Goal: Task Accomplishment & Management: Complete application form

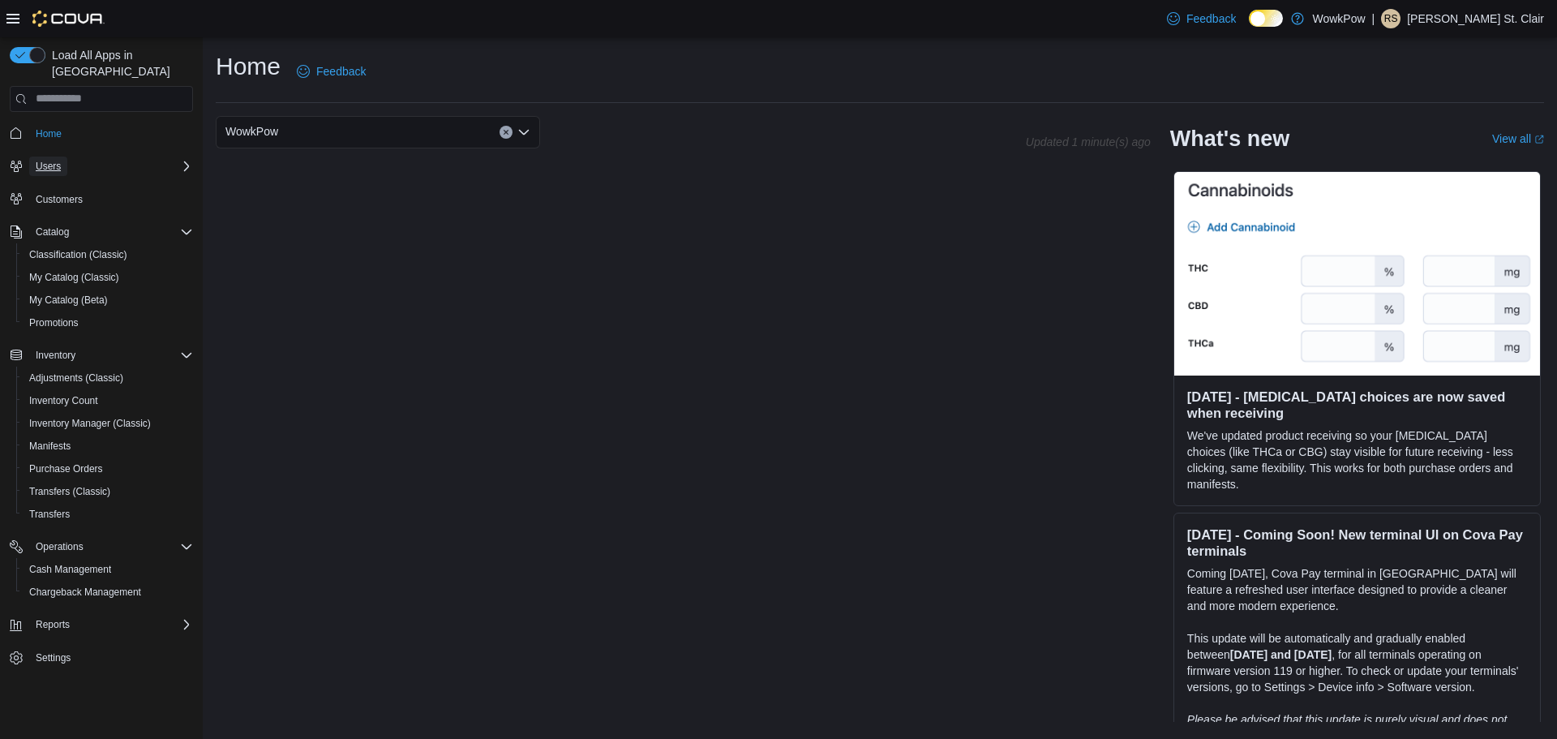
click at [46, 160] on span "Users" at bounding box center [48, 166] width 25 height 13
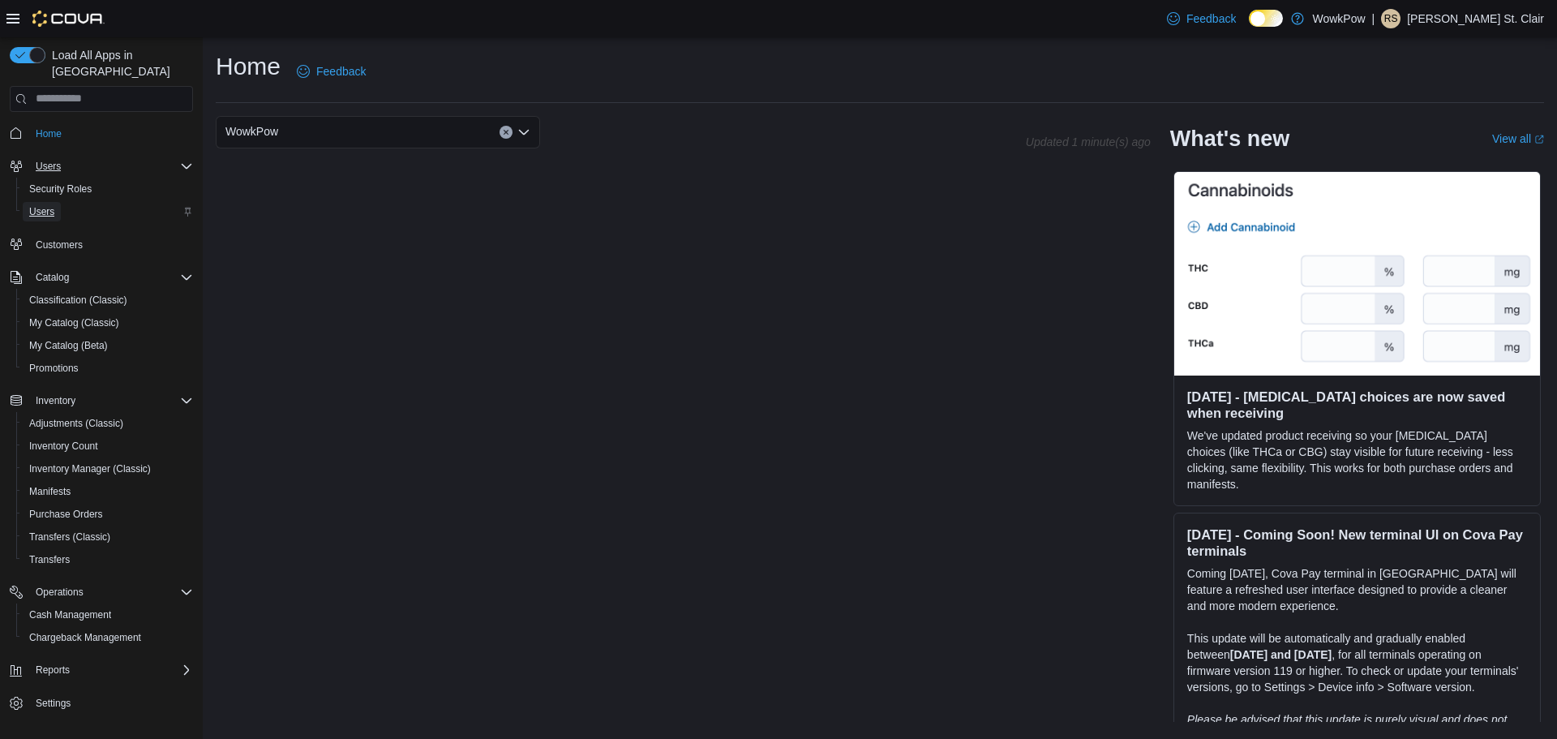
click at [39, 205] on span "Users" at bounding box center [41, 211] width 25 height 13
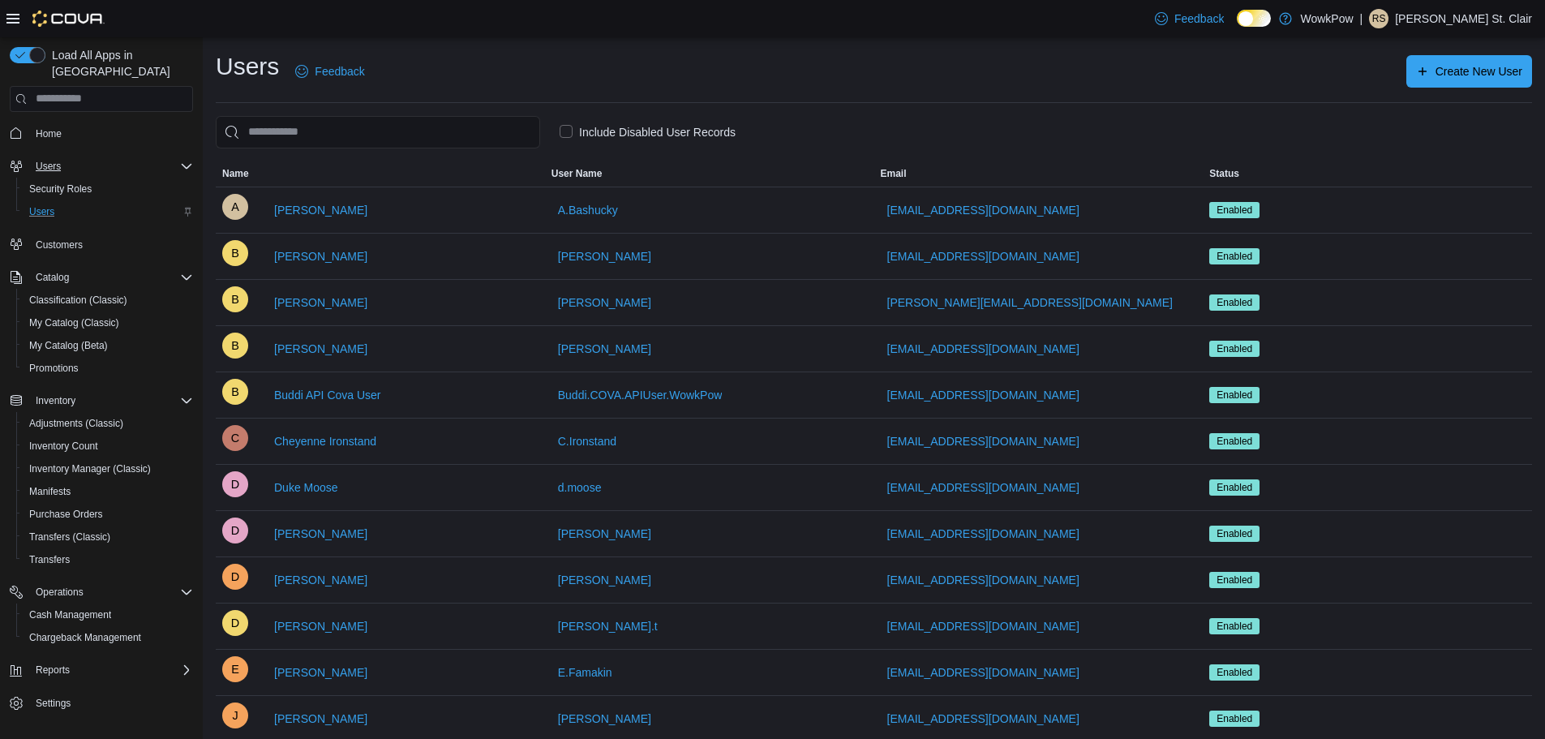
click at [560, 131] on label "Include Disabled User Records" at bounding box center [648, 131] width 176 height 19
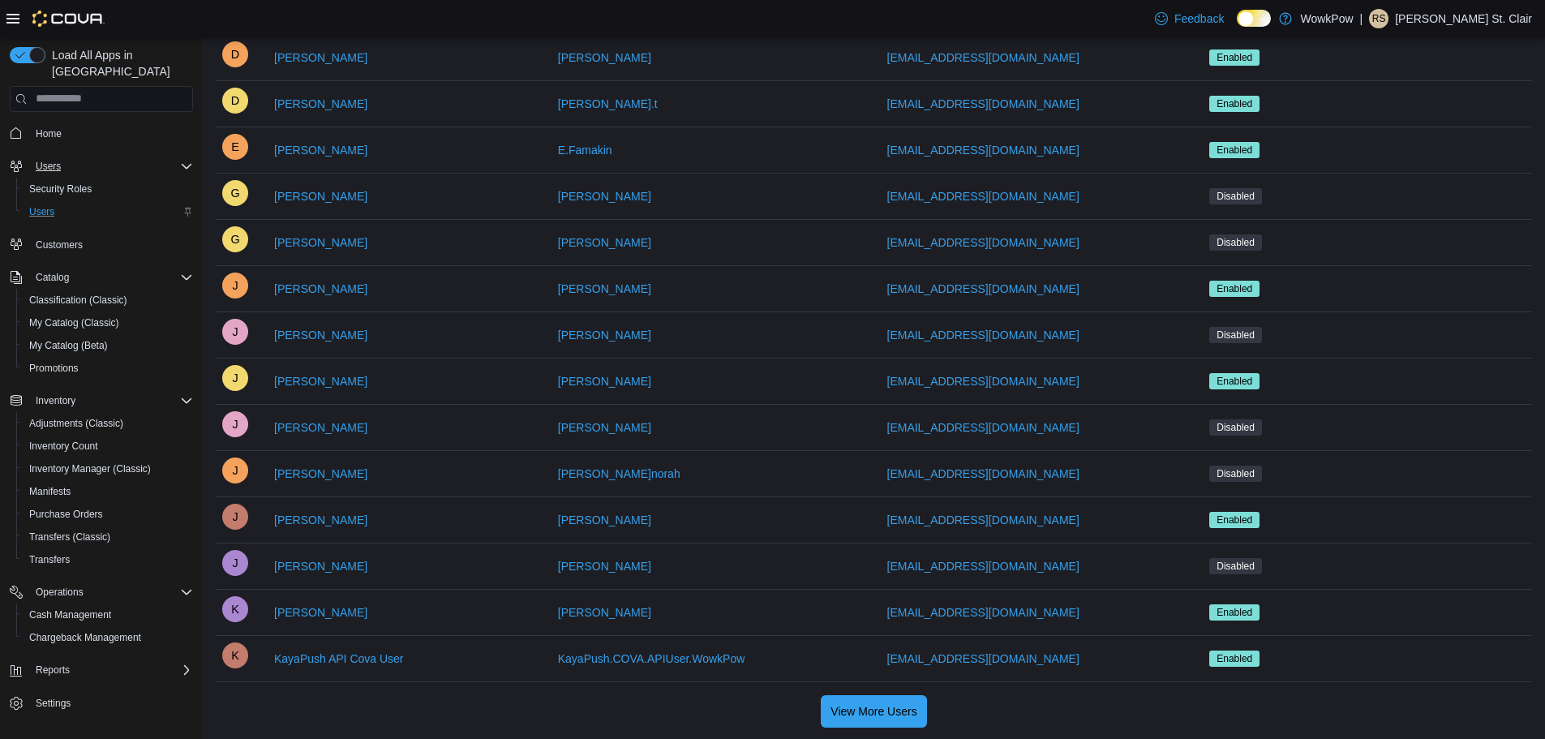
scroll to position [894, 0]
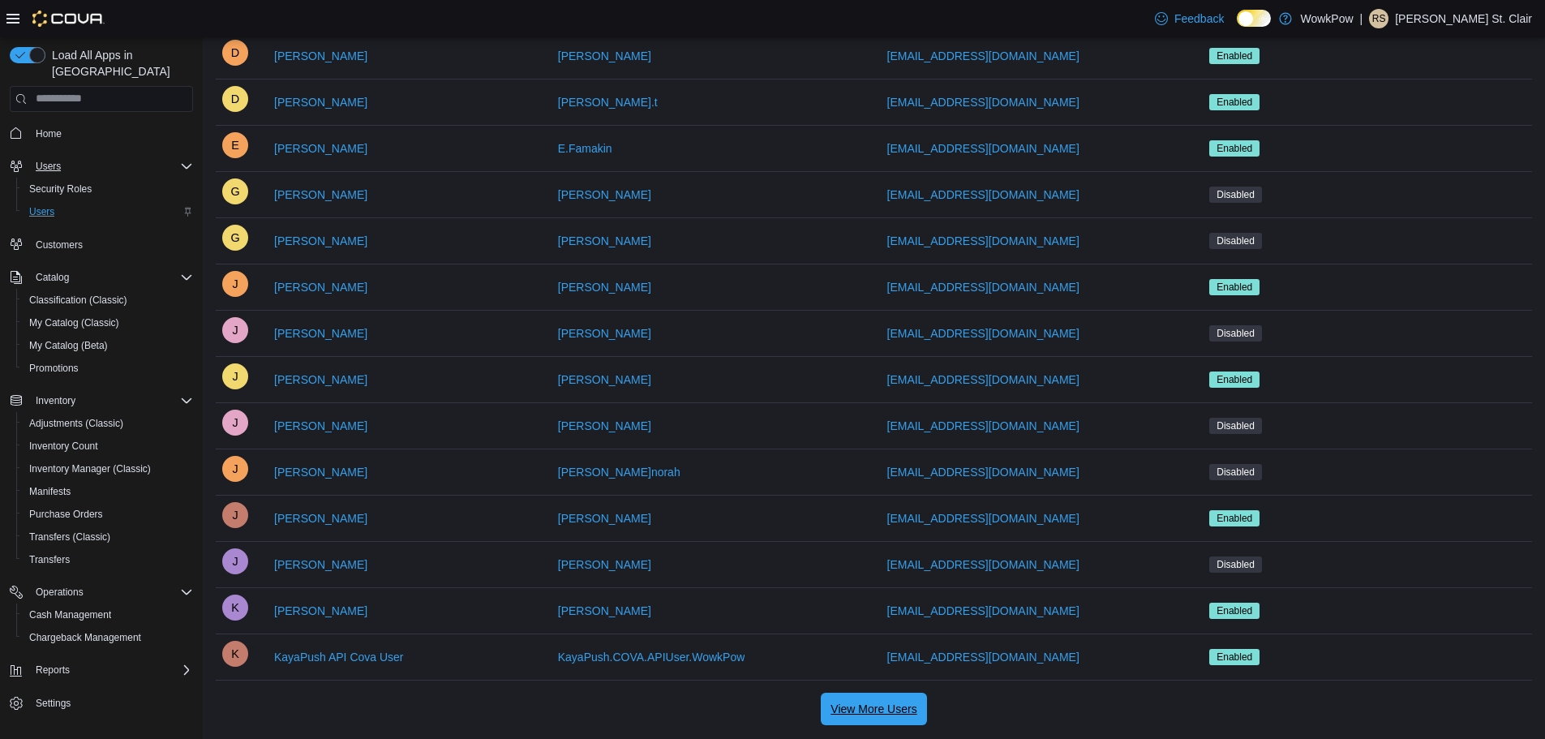
click at [877, 710] on span "View More Users" at bounding box center [873, 709] width 86 height 16
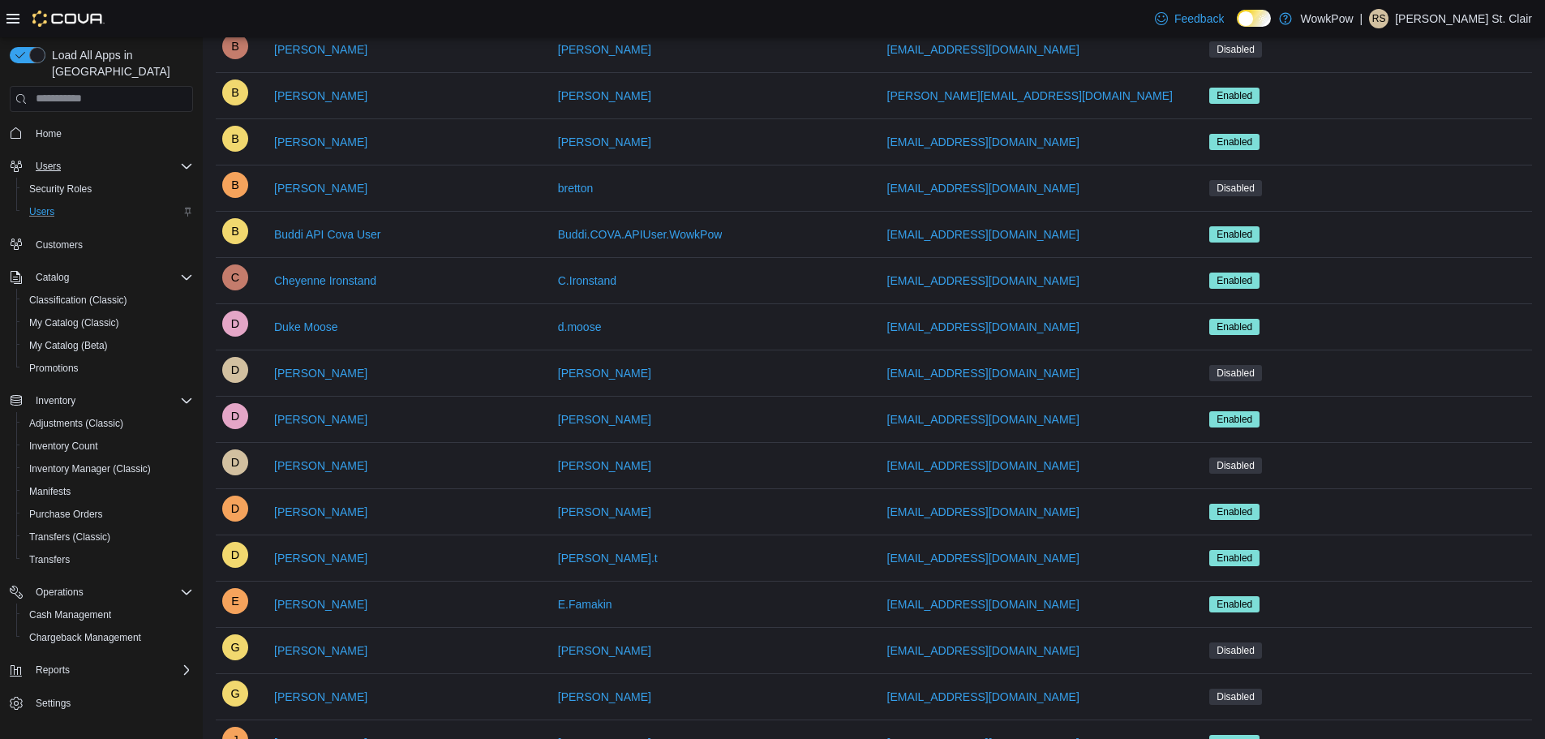
scroll to position [0, 0]
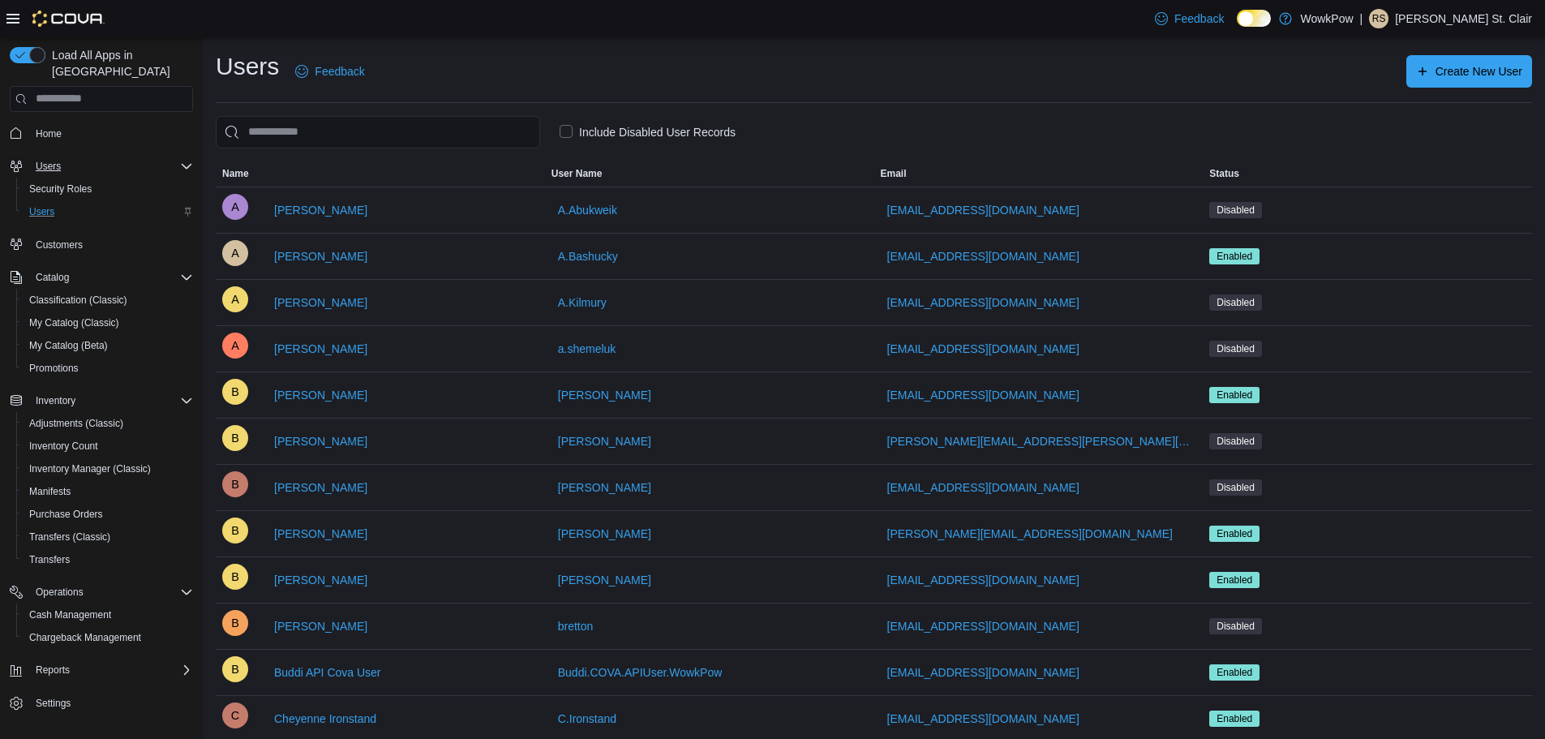
click at [593, 169] on span "User Name" at bounding box center [576, 173] width 51 height 13
click at [1469, 62] on span "Create New User" at bounding box center [1469, 70] width 106 height 32
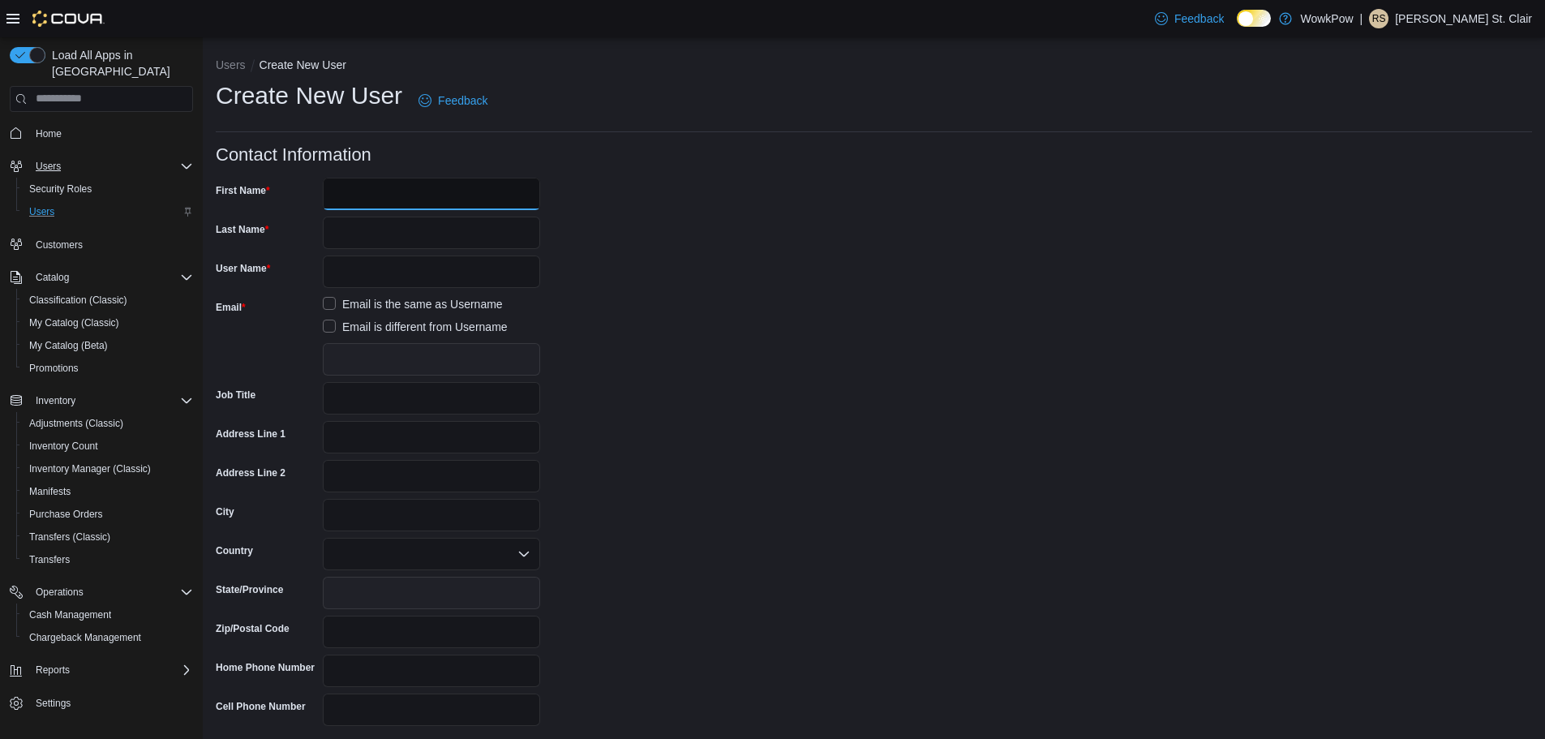
click at [439, 202] on input "First Name" at bounding box center [431, 194] width 217 height 32
type input "******"
type input "*******"
click at [331, 325] on label "Email is different from Username" at bounding box center [415, 326] width 185 height 19
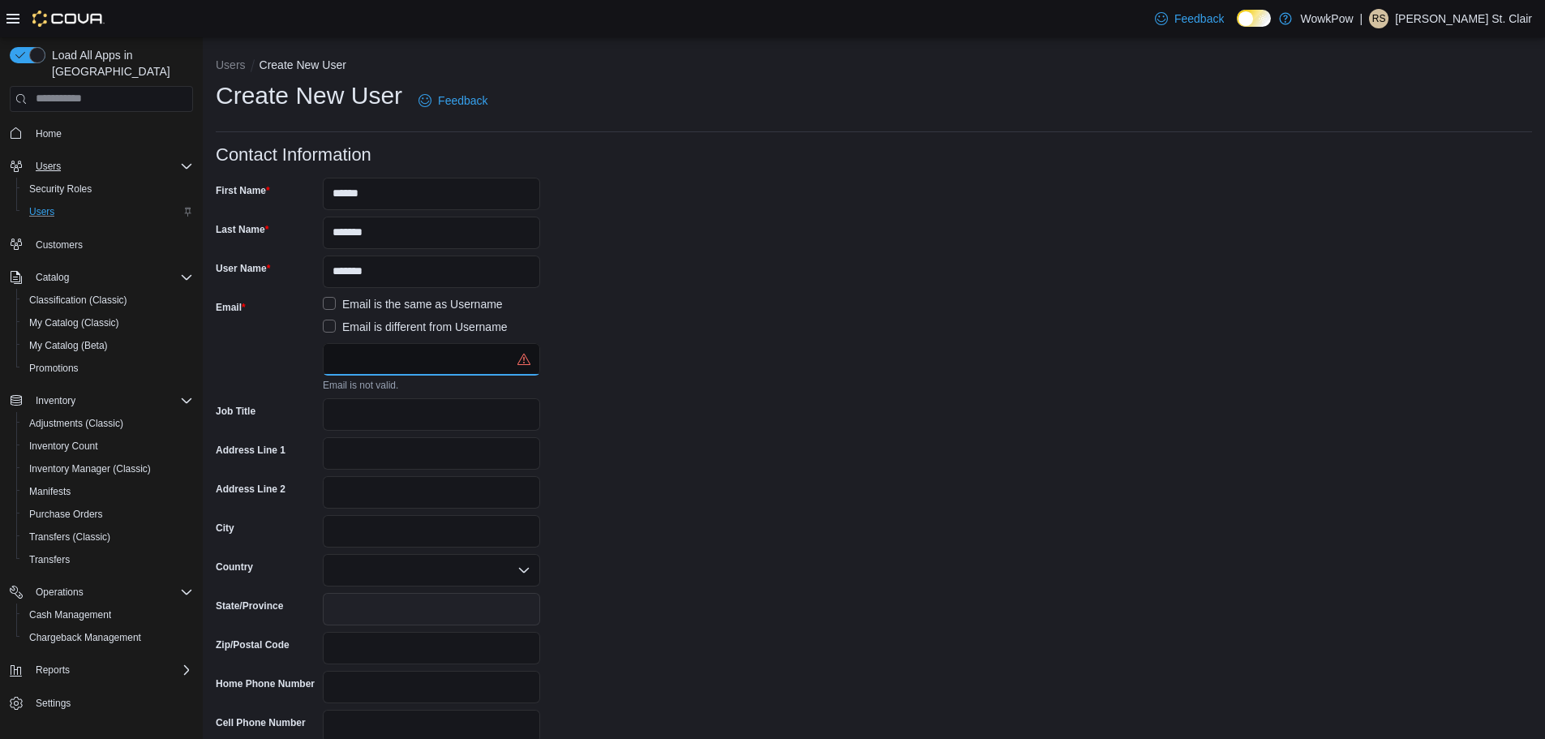
click at [368, 358] on input "text" at bounding box center [431, 359] width 217 height 32
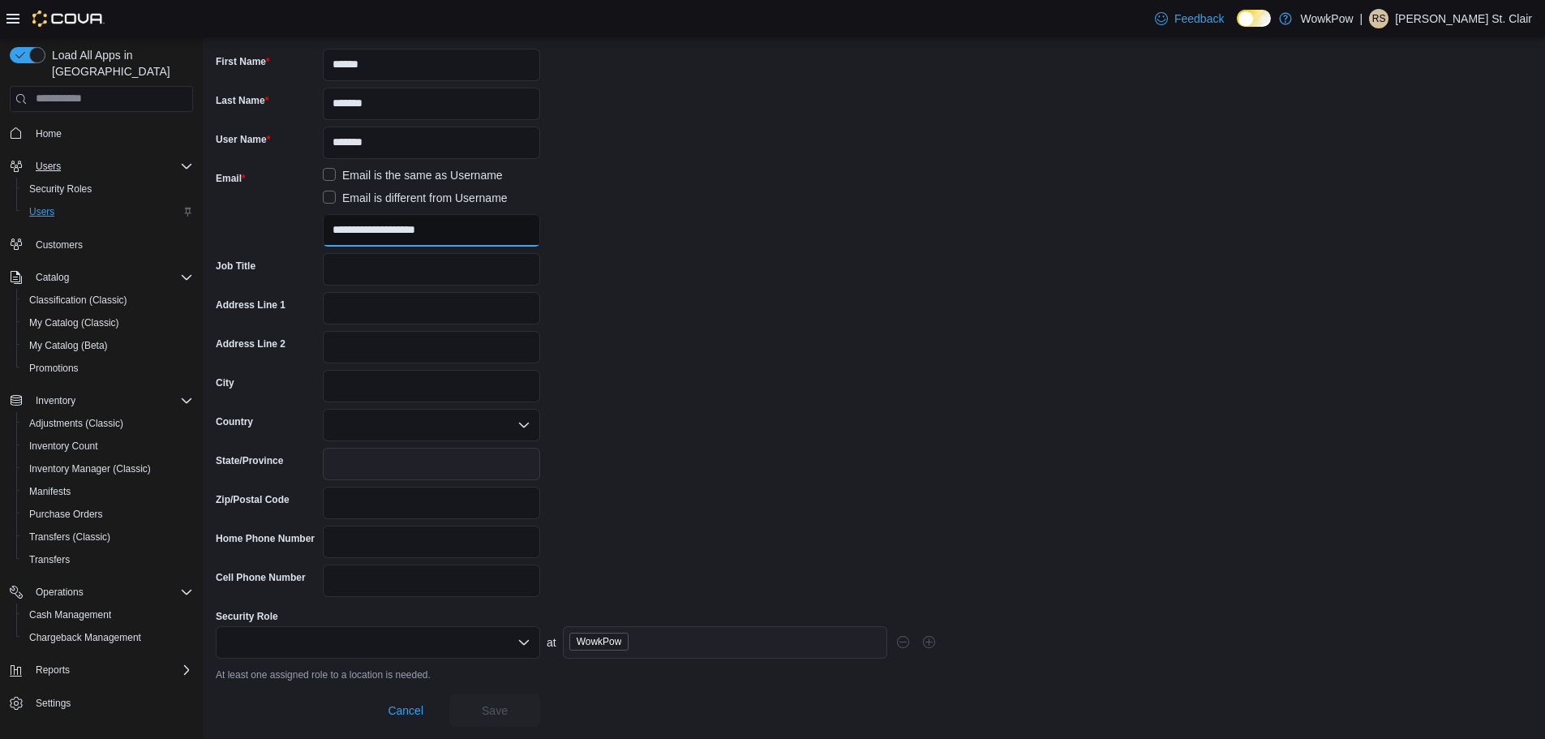
scroll to position [130, 0]
type input "**********"
click at [445, 641] on div at bounding box center [378, 641] width 324 height 32
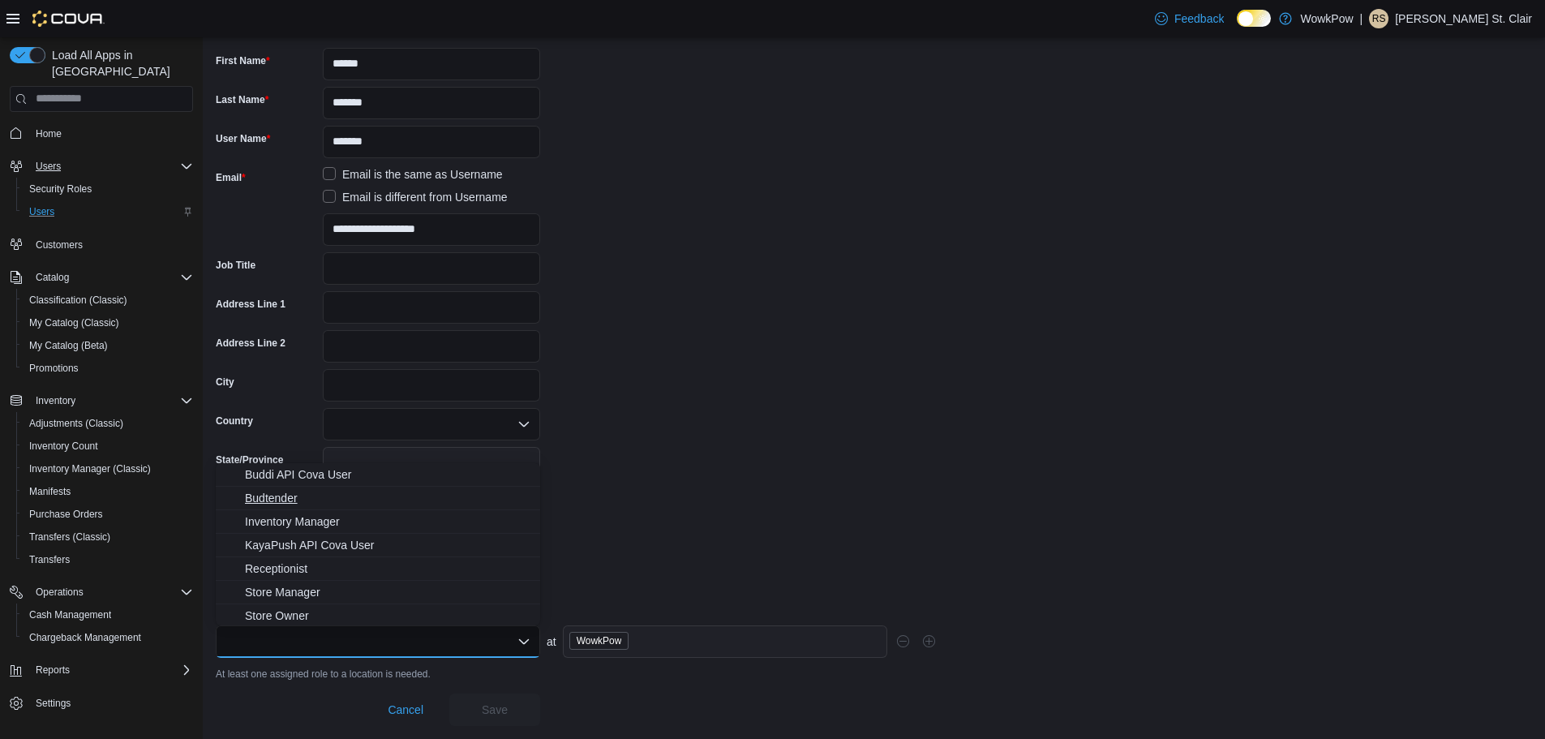
click at [298, 502] on span "Budtender" at bounding box center [387, 498] width 285 height 16
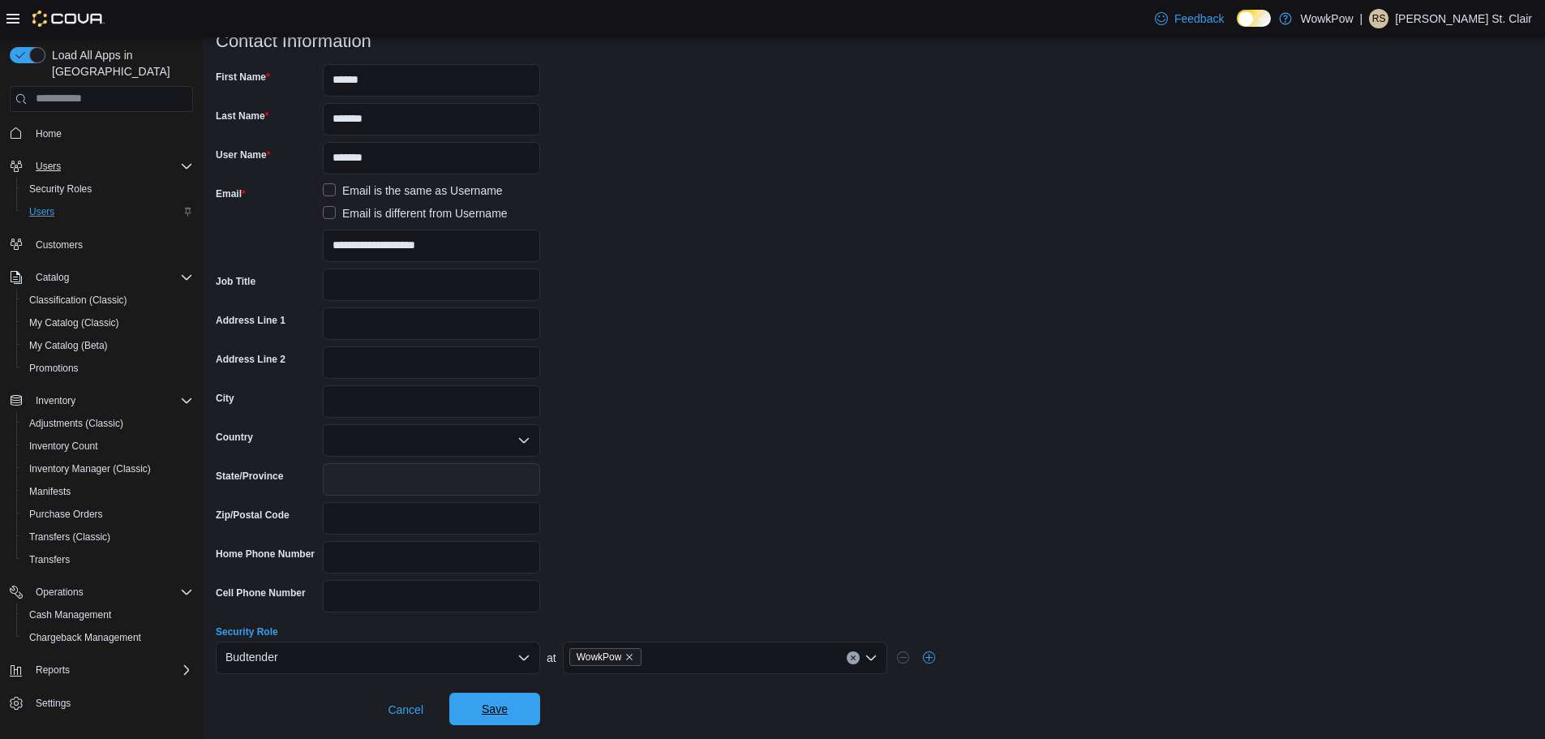
click at [508, 708] on span "Save" at bounding box center [494, 709] width 71 height 32
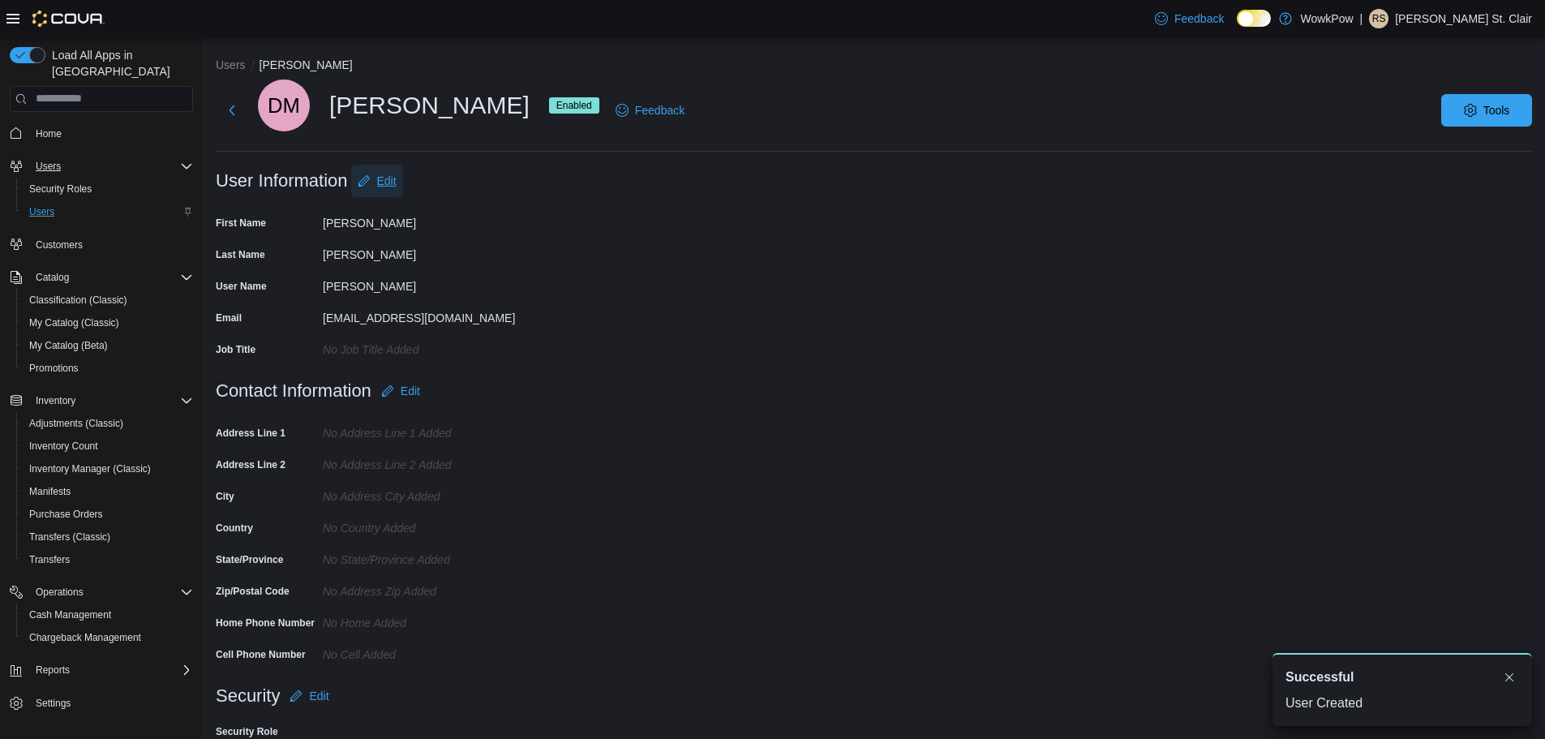
click at [380, 185] on span "Edit" at bounding box center [386, 181] width 19 height 16
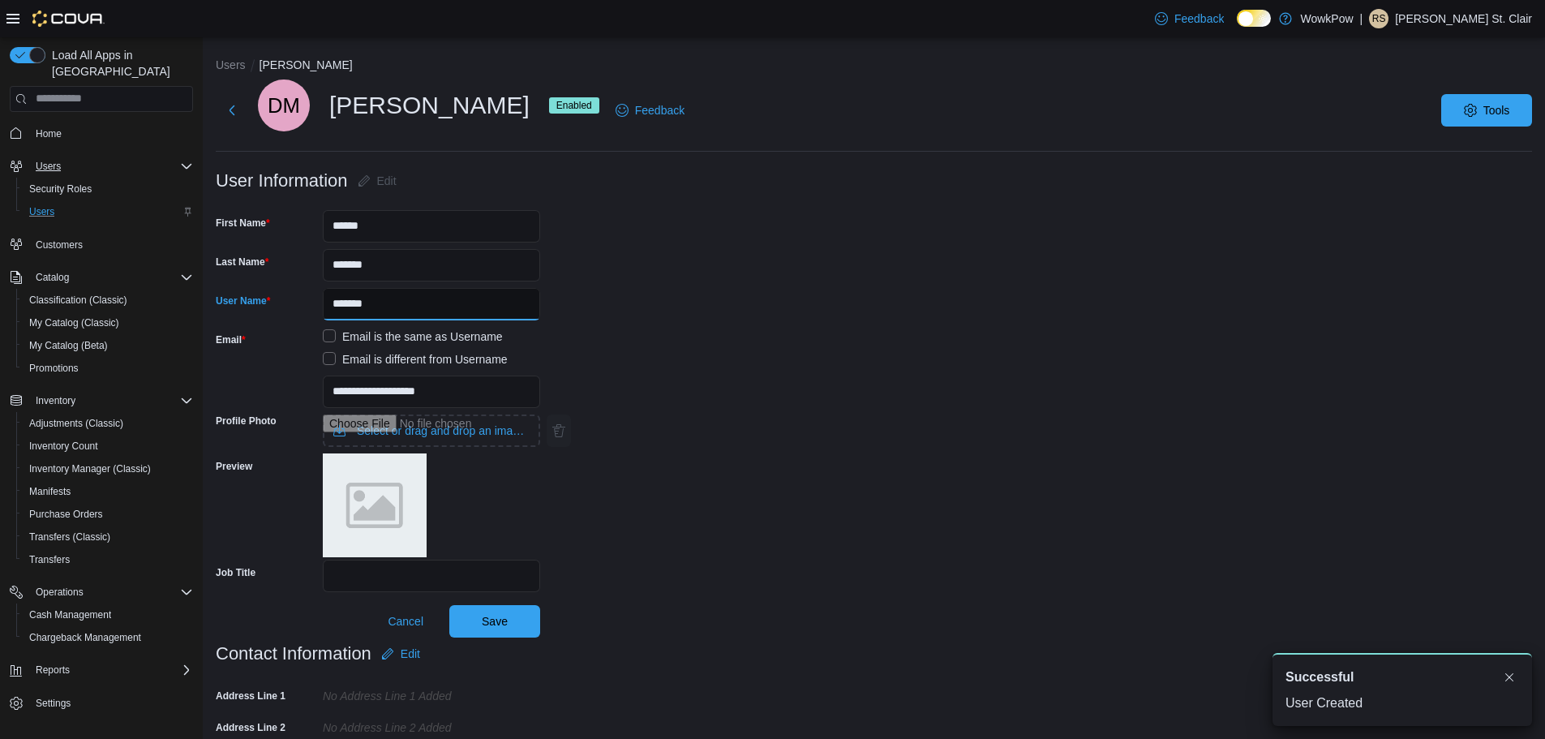
click at [330, 307] on input "*******" at bounding box center [431, 304] width 217 height 32
type input "*********"
click at [828, 294] on form "**********" at bounding box center [874, 401] width 1316 height 473
click at [490, 622] on span "Save" at bounding box center [495, 620] width 26 height 16
click at [292, 315] on div "User Name" at bounding box center [266, 304] width 101 height 32
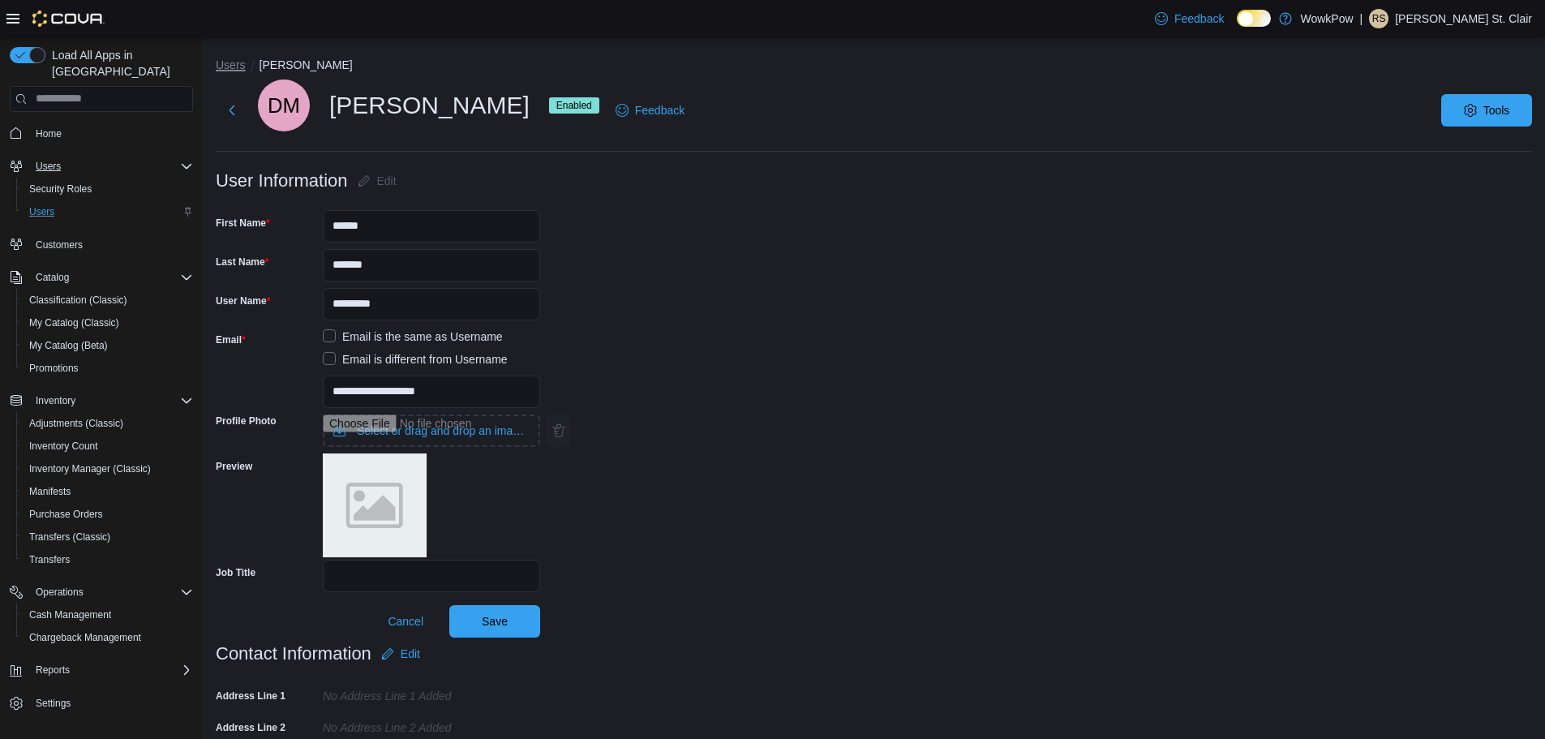
click at [231, 62] on button "Users" at bounding box center [231, 64] width 30 height 13
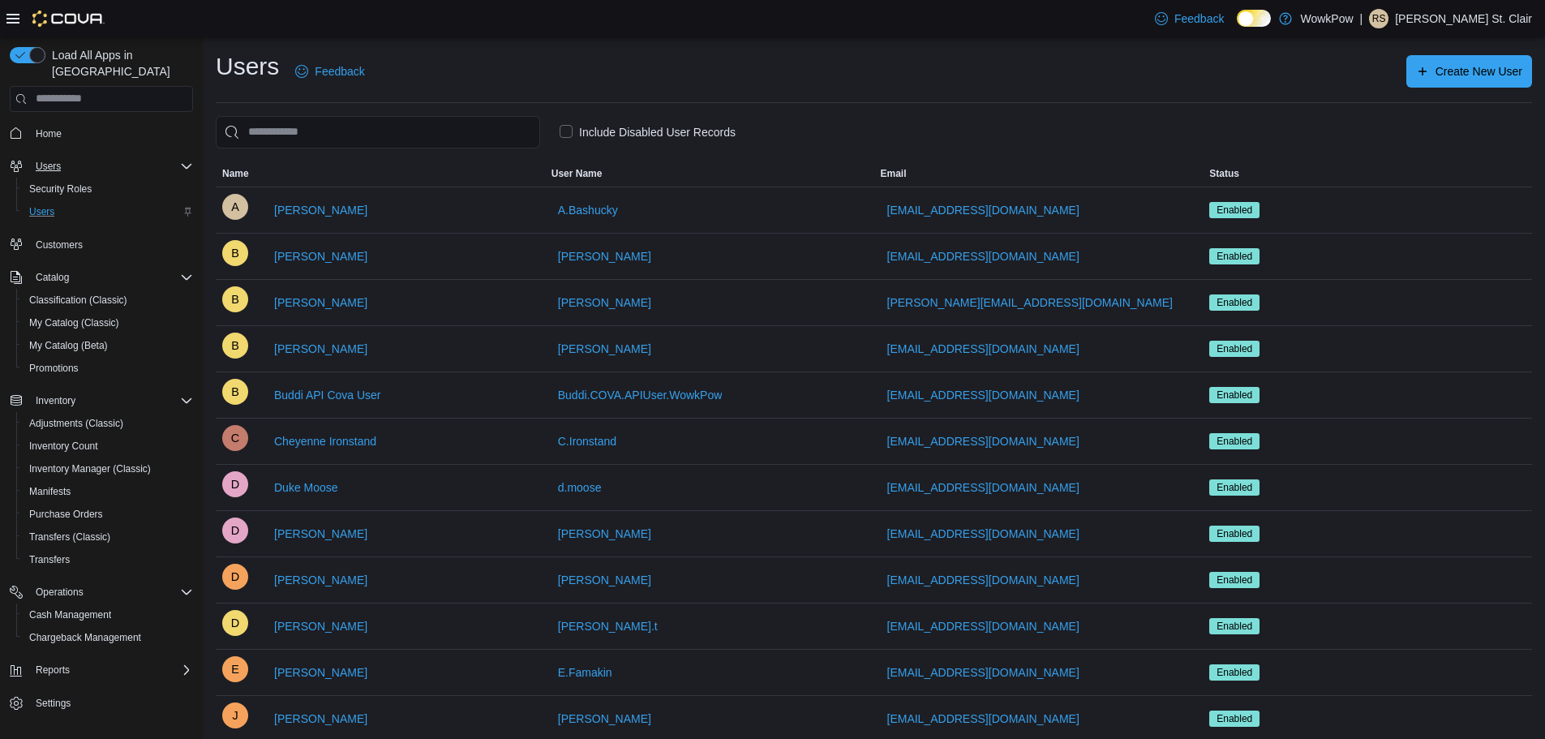
click at [948, 166] on span "Email" at bounding box center [1038, 174] width 329 height 26
click at [563, 130] on label "Include Disabled User Records" at bounding box center [648, 131] width 176 height 19
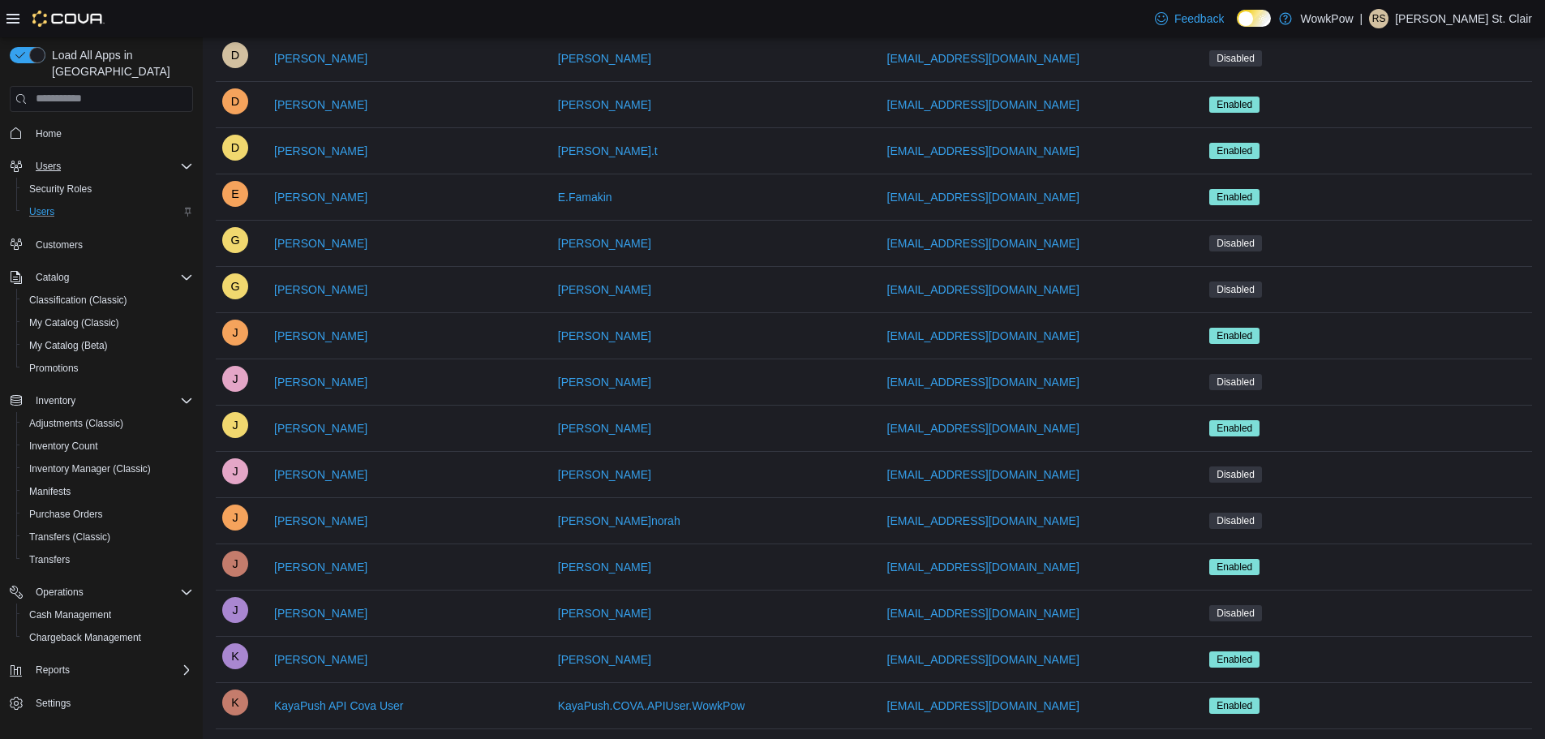
scroll to position [894, 0]
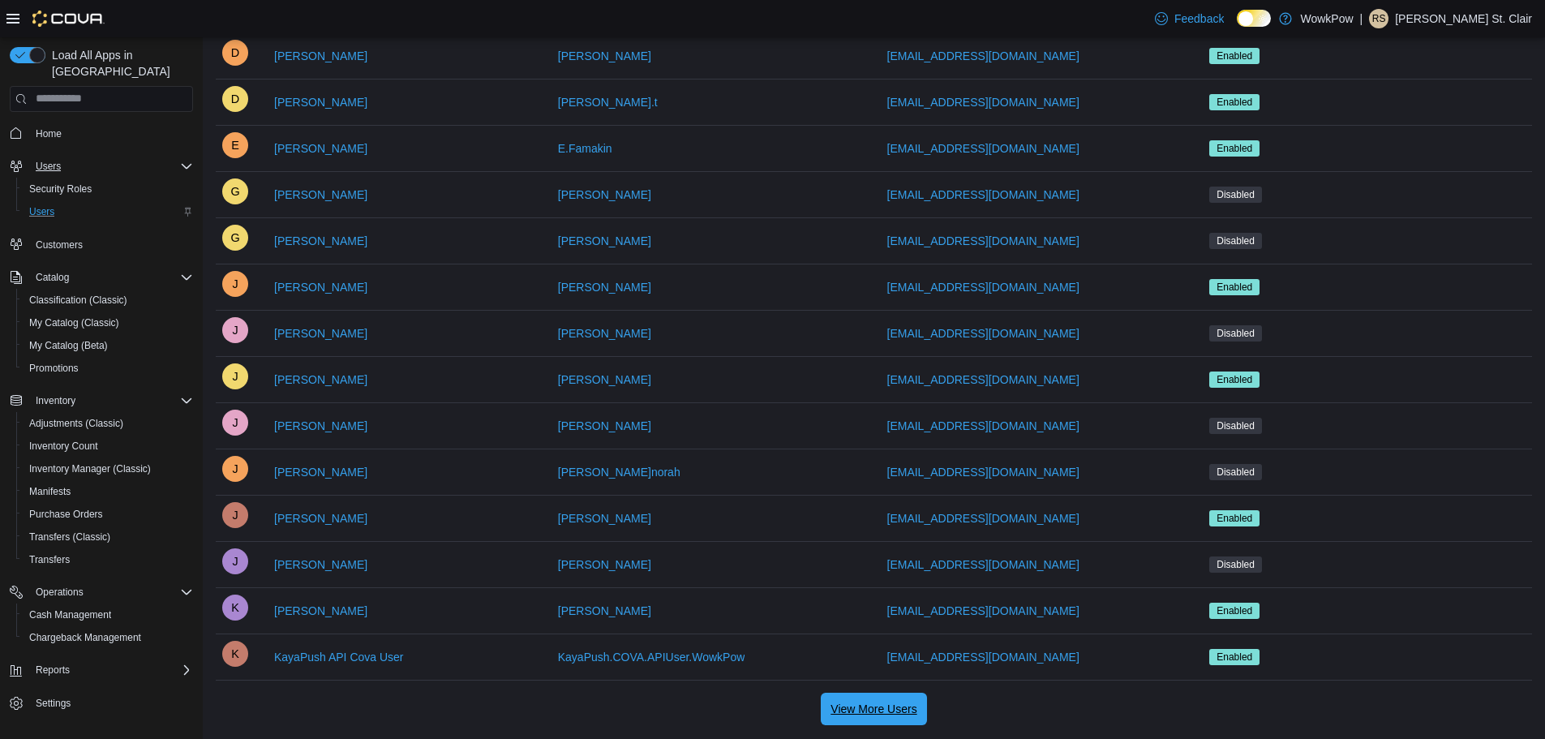
click at [886, 706] on span "View More Users" at bounding box center [873, 709] width 86 height 16
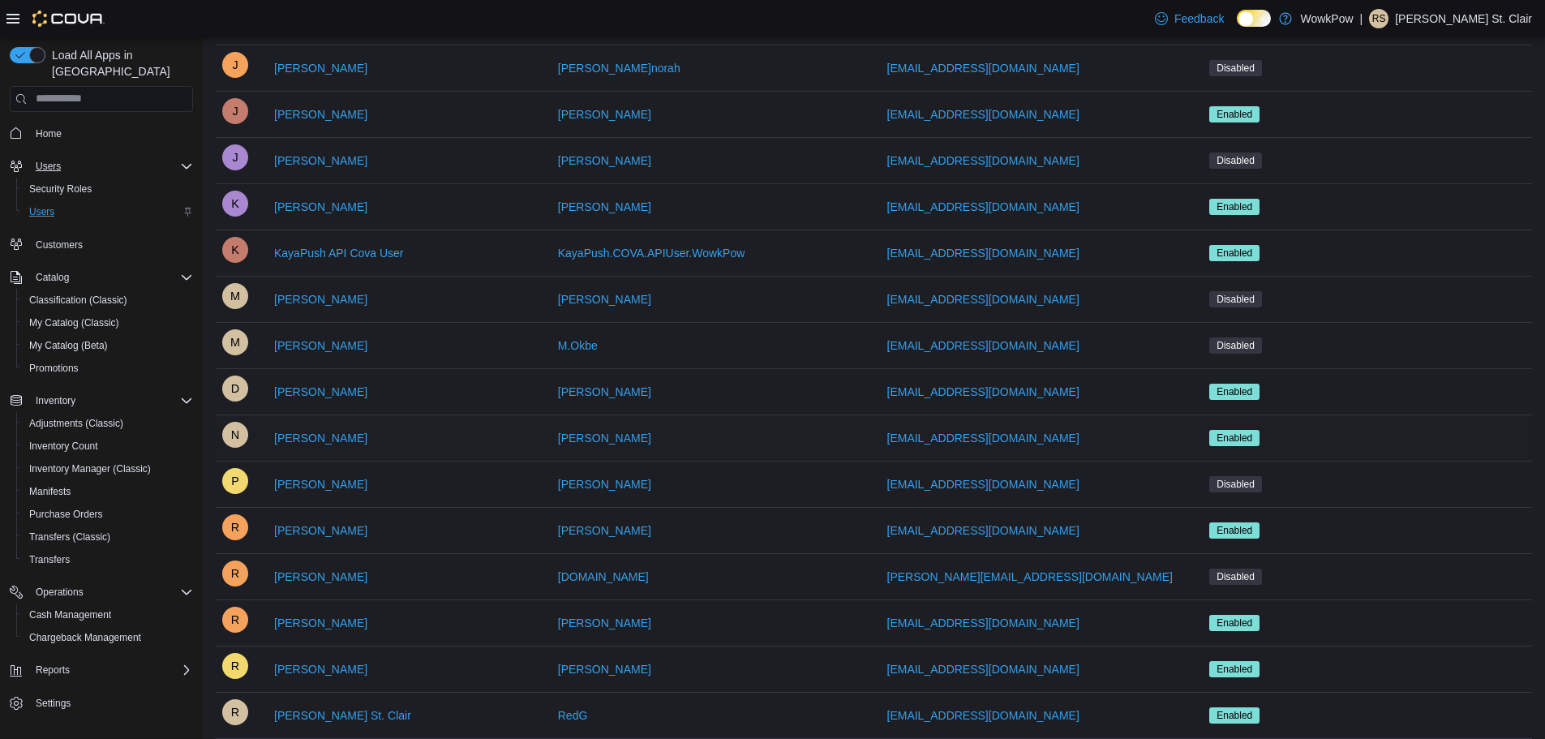
scroll to position [1216, 0]
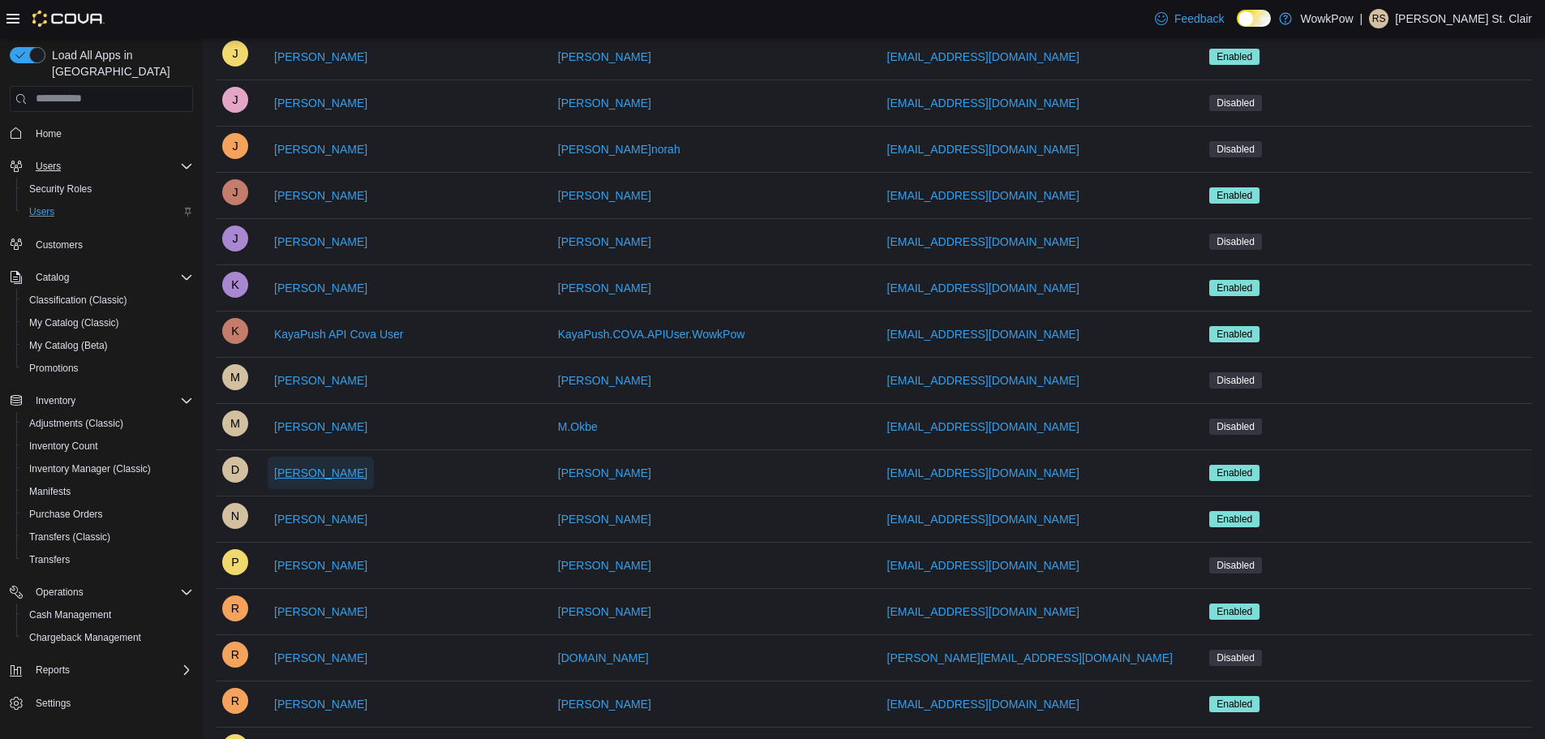
click at [329, 471] on span "[PERSON_NAME]" at bounding box center [320, 473] width 93 height 16
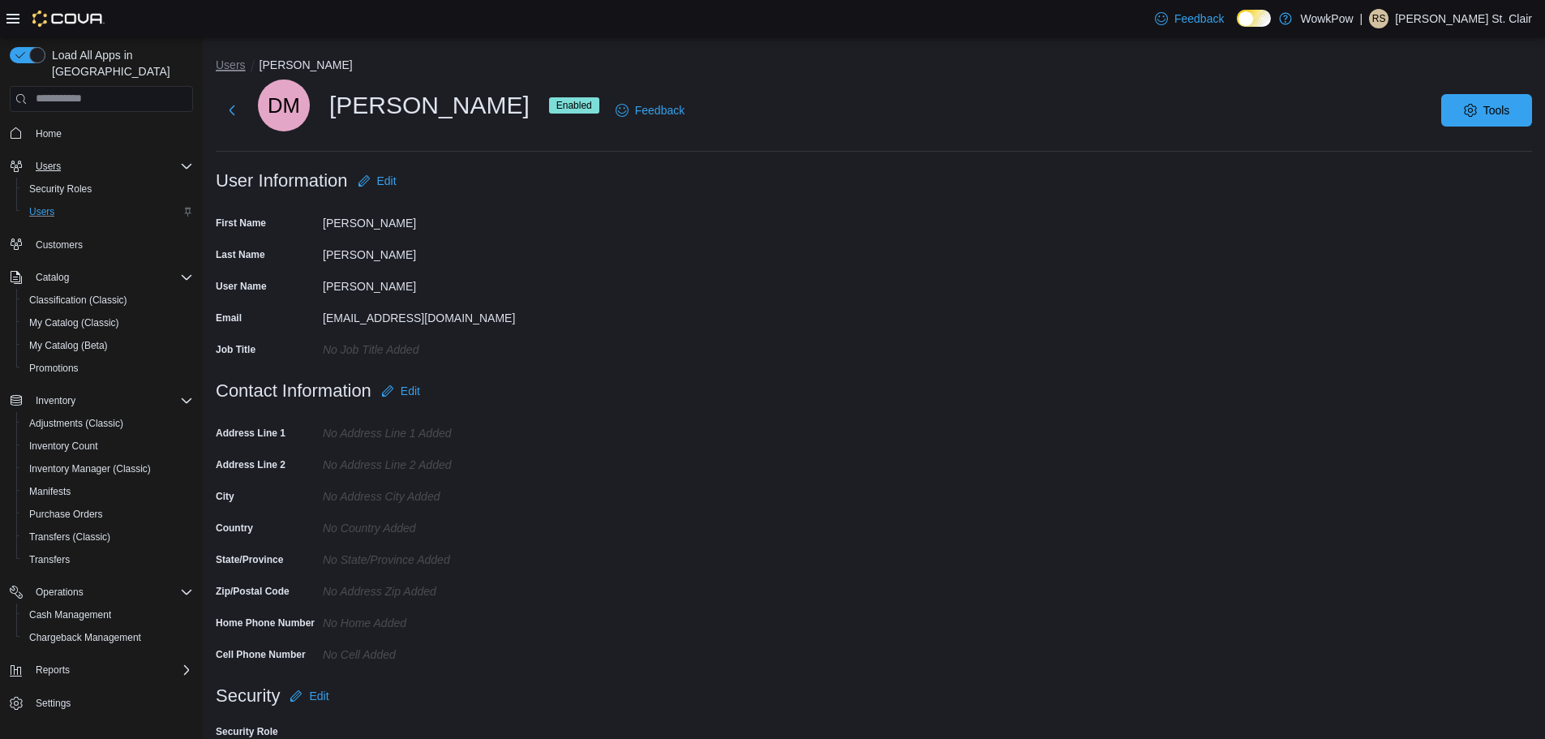
click at [221, 58] on button "Users" at bounding box center [231, 64] width 30 height 13
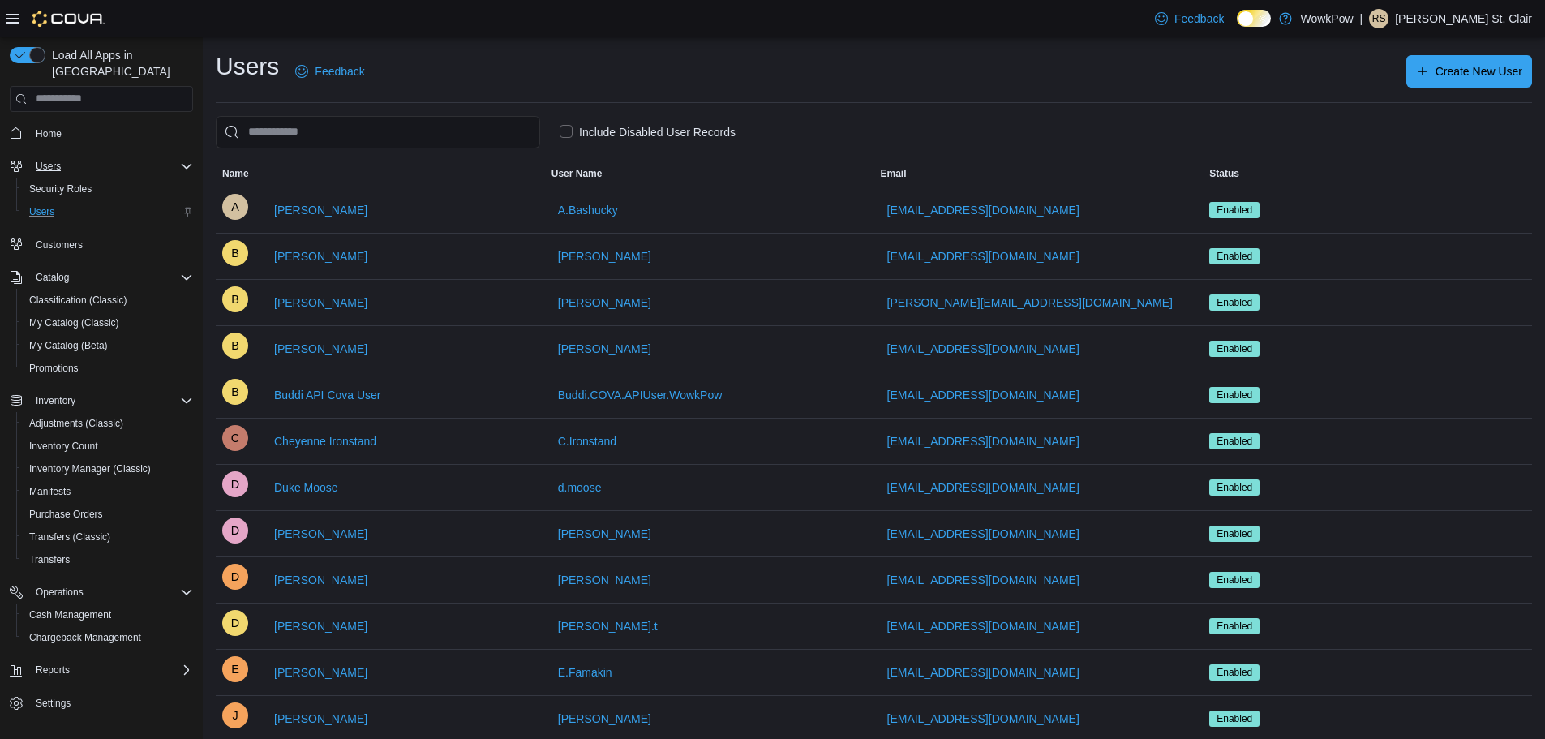
click at [624, 88] on div "Users Feedback Create New User" at bounding box center [874, 71] width 1316 height 42
